Goal: Navigation & Orientation: Find specific page/section

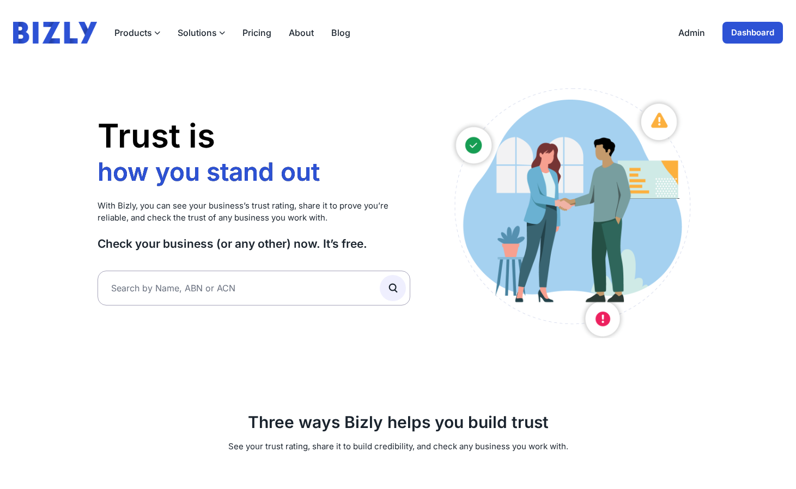
click at [682, 35] on link "Admin" at bounding box center [691, 32] width 27 height 13
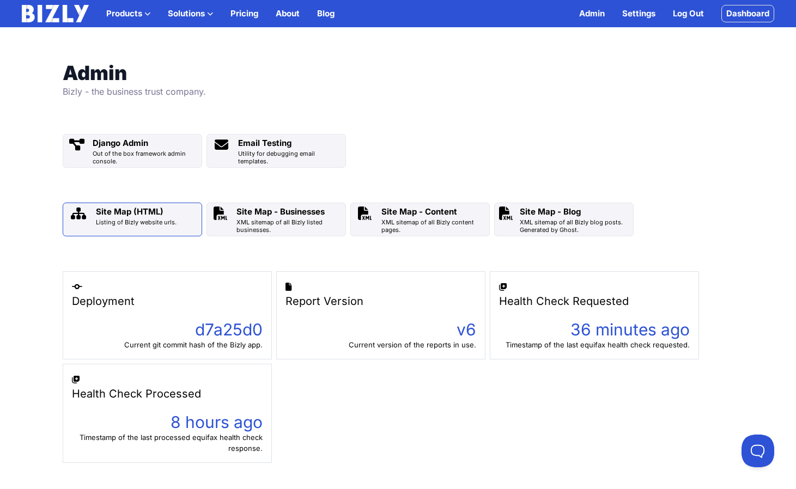
click at [149, 221] on div "Listing of Bizly website urls." at bounding box center [136, 222] width 81 height 8
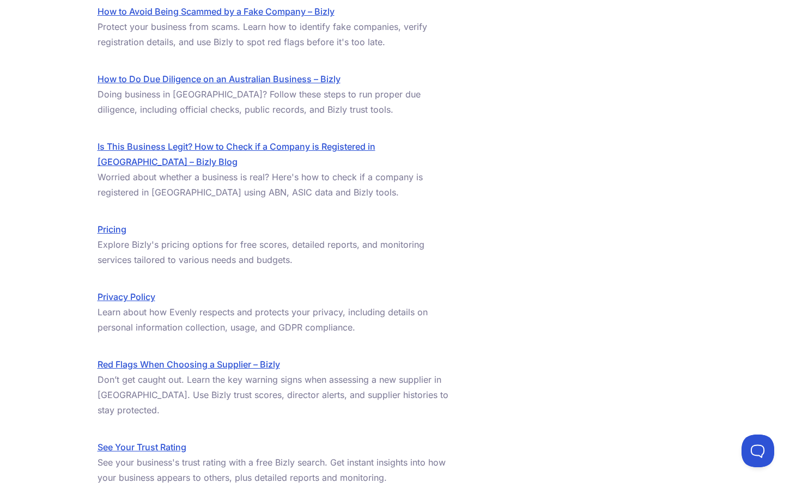
scroll to position [1047, 0]
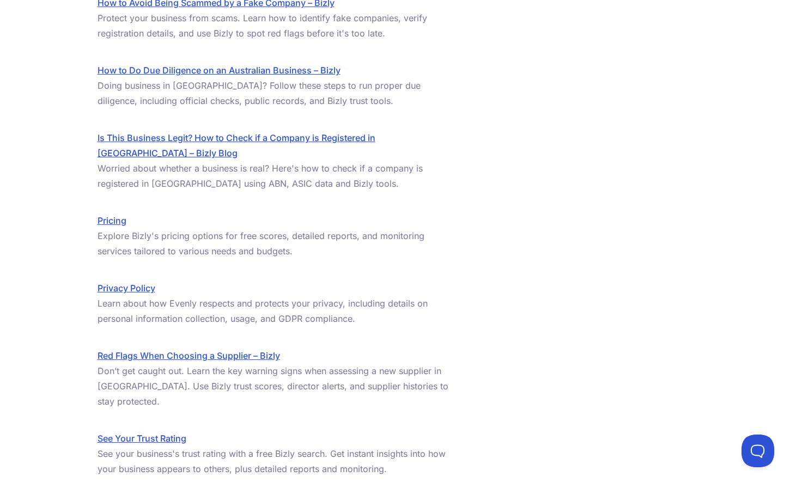
click at [212, 350] on link "Red Flags When Choosing a Supplier – Bizly" at bounding box center [189, 355] width 183 height 11
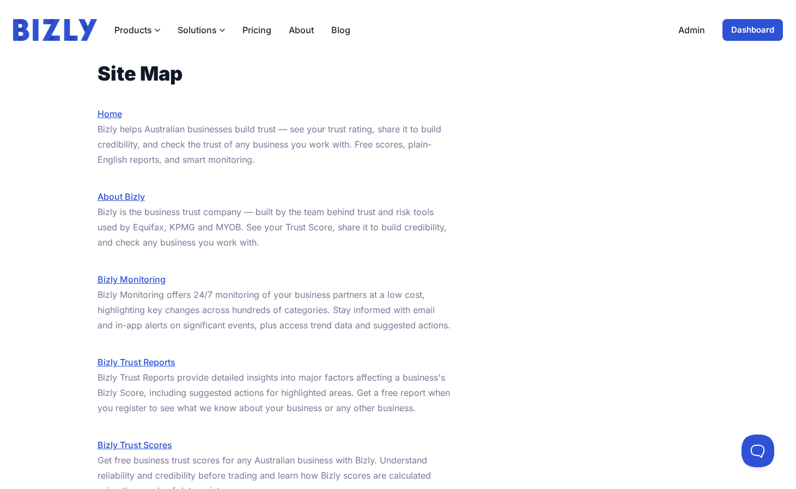
scroll to position [0, 0]
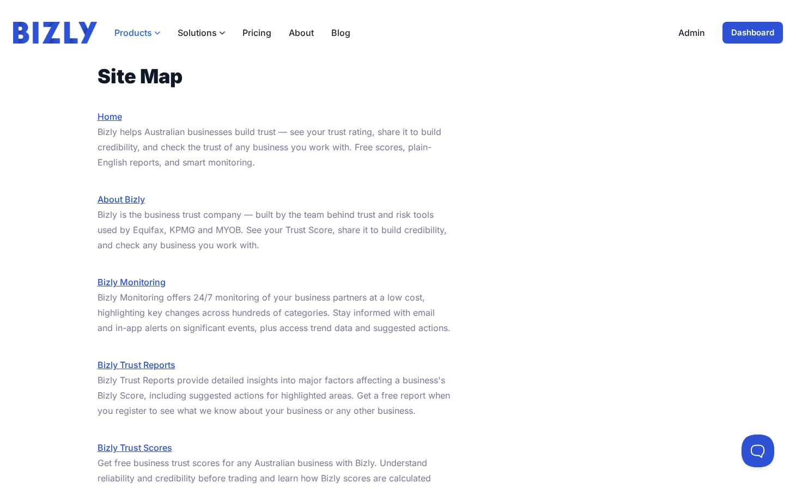
click at [149, 31] on button "Products" at bounding box center [137, 32] width 46 height 13
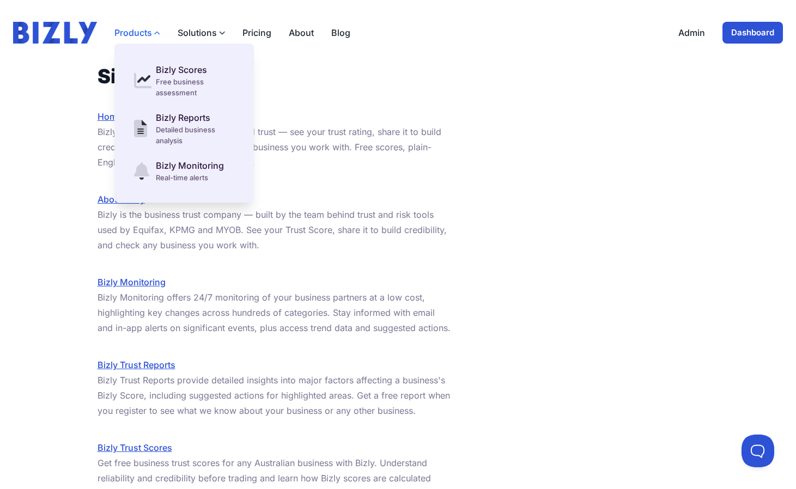
click at [148, 31] on button "Products" at bounding box center [137, 32] width 46 height 13
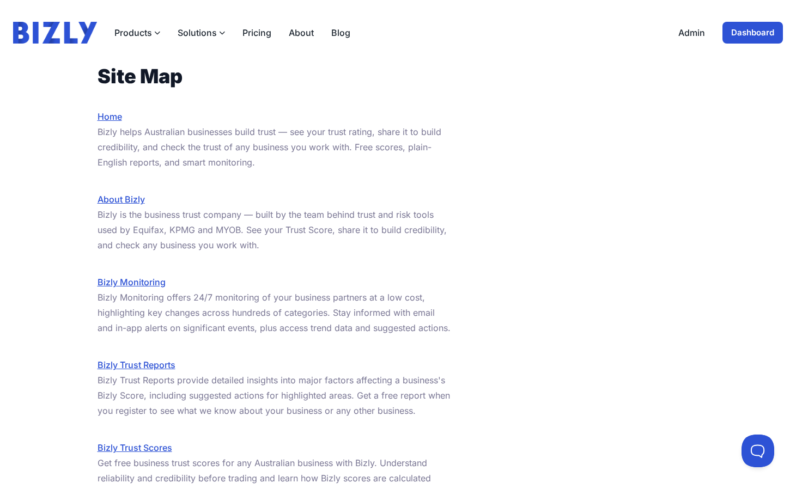
click at [681, 35] on link "Admin" at bounding box center [691, 32] width 27 height 13
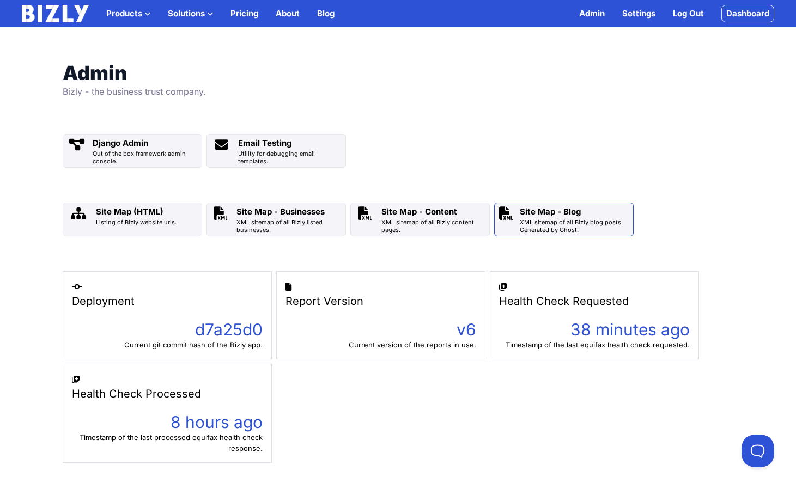
click at [568, 214] on div "Site Map - Blog" at bounding box center [574, 211] width 108 height 13
